Goal: Check status: Check status

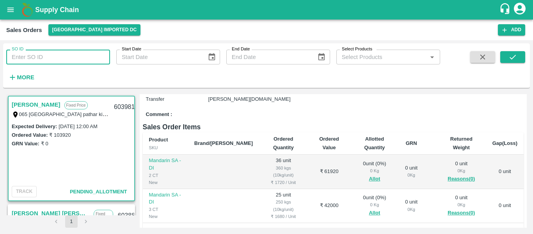
click at [38, 60] on input "SO ID" at bounding box center [58, 57] width 104 height 15
type input "603675"
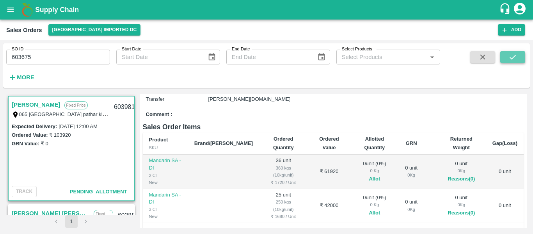
click at [519, 55] on button "submit" at bounding box center [512, 57] width 25 height 12
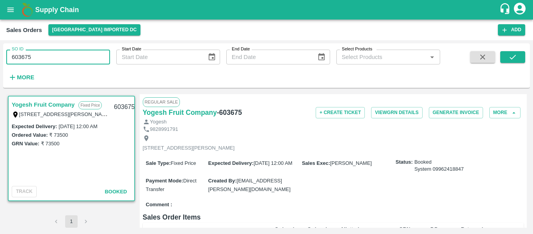
click at [61, 51] on input "603675" at bounding box center [58, 57] width 104 height 15
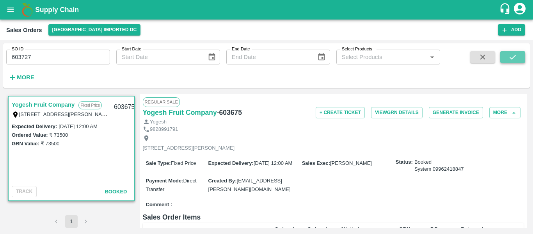
click at [511, 53] on icon "submit" at bounding box center [513, 57] width 9 height 9
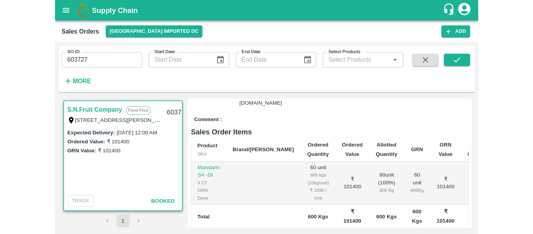
scroll to position [107, 0]
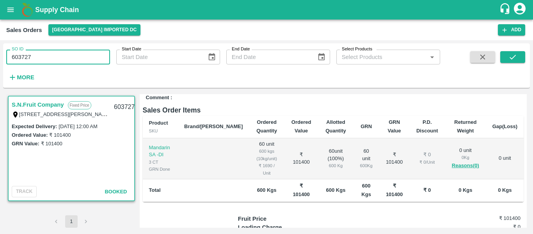
click at [70, 55] on input "603727" at bounding box center [58, 57] width 104 height 15
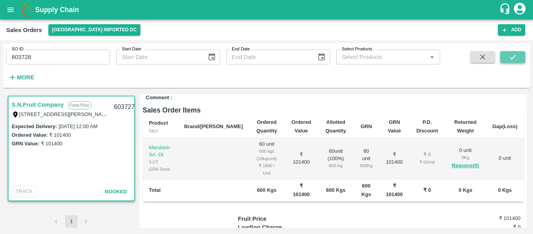
click at [515, 54] on icon "submit" at bounding box center [513, 57] width 9 height 9
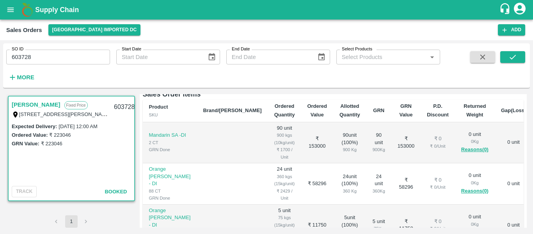
scroll to position [123, 0]
click at [88, 59] on input "603728" at bounding box center [58, 57] width 104 height 15
click at [513, 60] on icon "submit" at bounding box center [513, 57] width 9 height 9
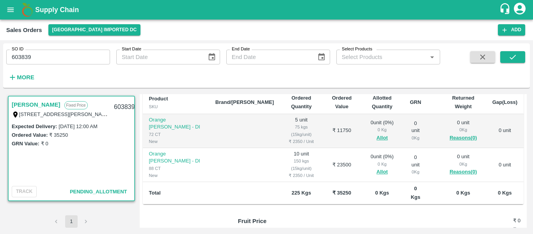
scroll to position [64, 0]
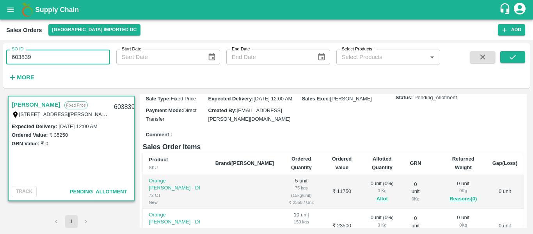
click at [68, 58] on input "603839" at bounding box center [58, 57] width 104 height 15
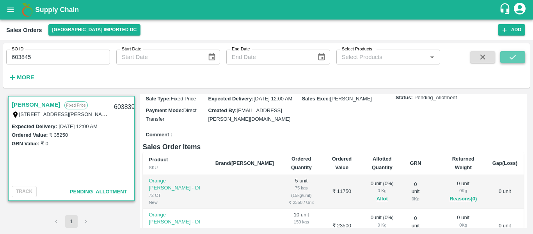
click at [510, 59] on icon "submit" at bounding box center [513, 57] width 9 height 9
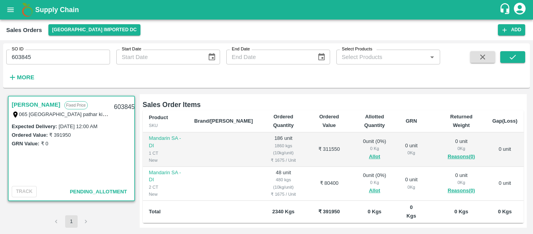
scroll to position [128, 0]
click at [62, 53] on input "603845" at bounding box center [58, 57] width 104 height 15
click at [513, 57] on icon "submit" at bounding box center [513, 57] width 9 height 9
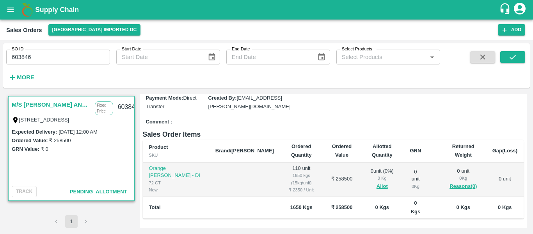
scroll to position [99, 0]
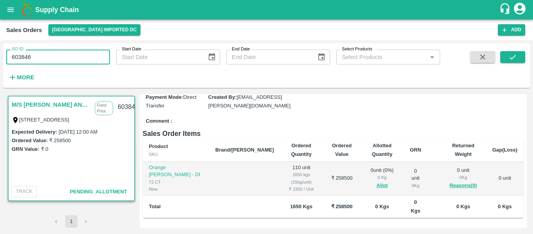
click at [57, 57] on input "603846" at bounding box center [58, 57] width 104 height 15
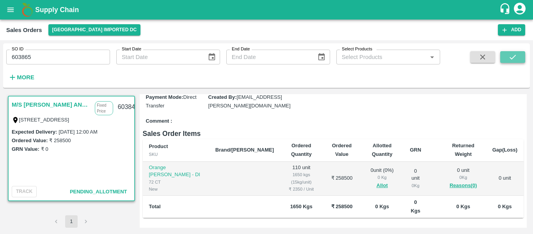
click at [505, 59] on button "submit" at bounding box center [512, 57] width 25 height 12
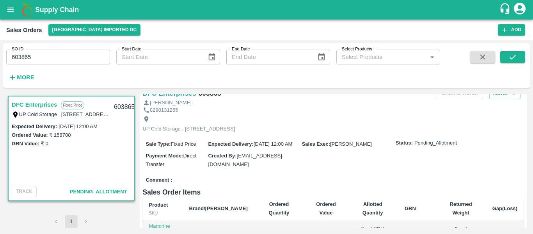
scroll to position [66, 0]
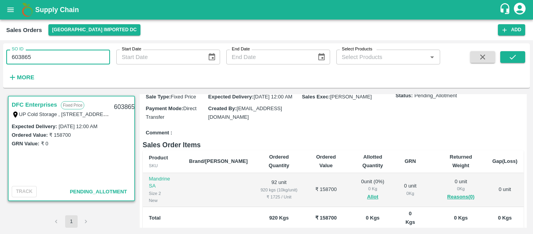
click at [60, 61] on input "603865" at bounding box center [58, 57] width 104 height 15
type input "603885"
click at [507, 62] on button "submit" at bounding box center [512, 57] width 25 height 12
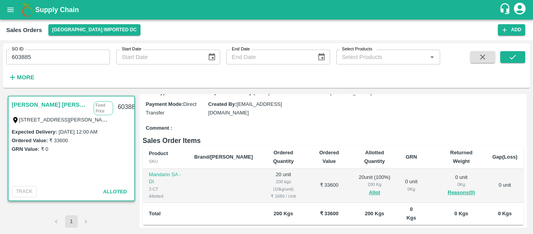
scroll to position [82, 0]
